Goal: Navigation & Orientation: Go to known website

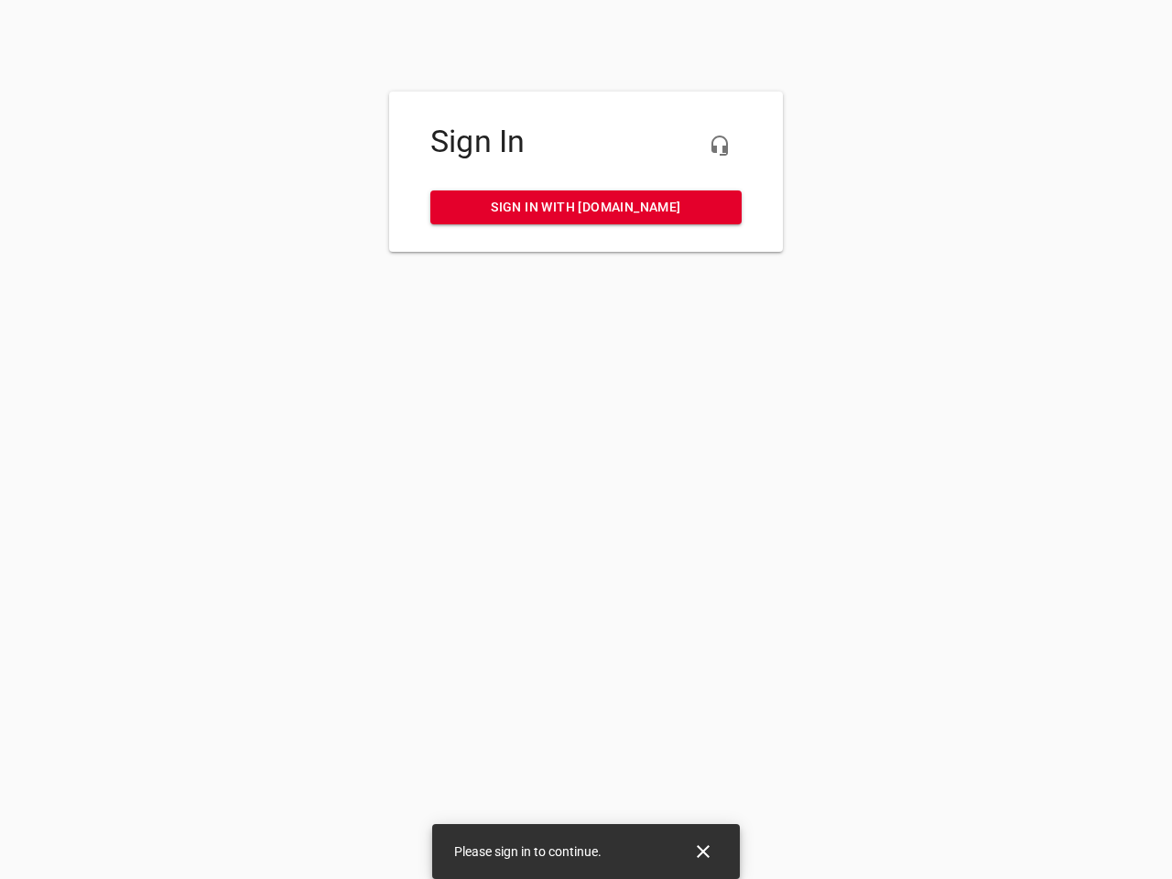
click at [720, 146] on icon "button" at bounding box center [720, 146] width 22 height 22
click at [703, 851] on icon "Close" at bounding box center [703, 851] width 13 height 13
